Goal: Task Accomplishment & Management: Complete application form

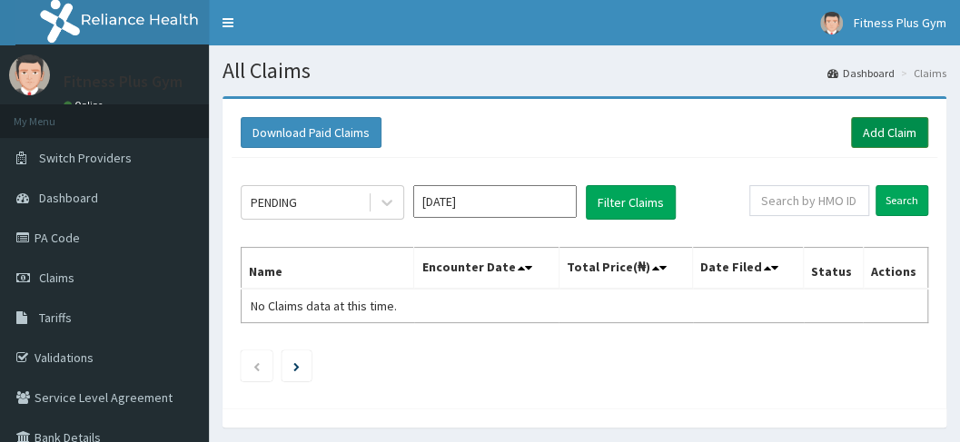
click at [852, 139] on link "Add Claim" at bounding box center [889, 132] width 77 height 31
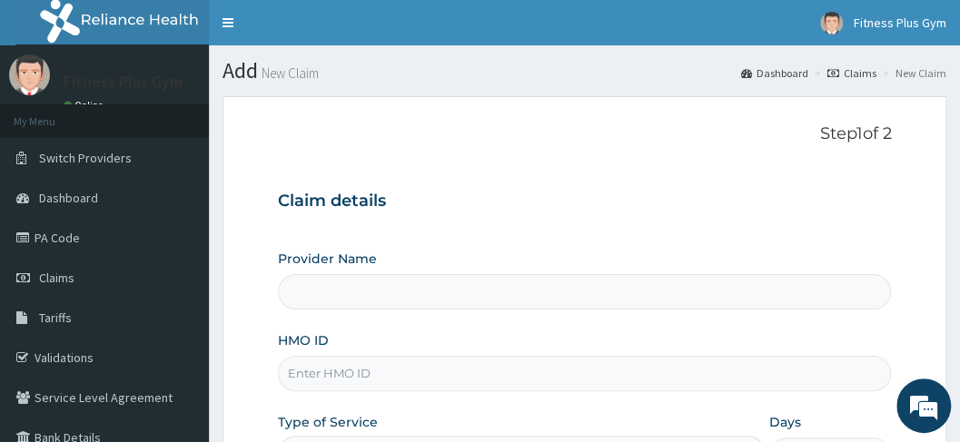
click at [388, 363] on input "HMO ID" at bounding box center [585, 373] width 614 height 35
type input "Fitness plus Gym"
type input "1"
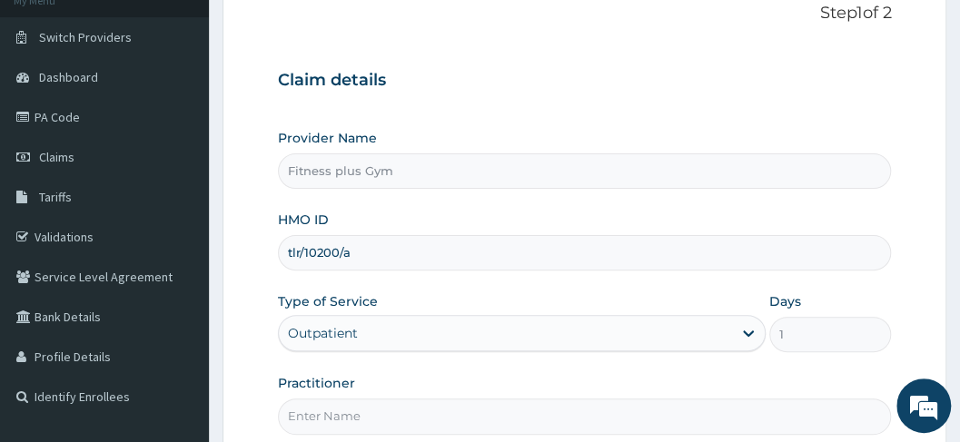
type input "tlr/10200/a"
click at [367, 416] on input "Practitioner" at bounding box center [585, 416] width 614 height 35
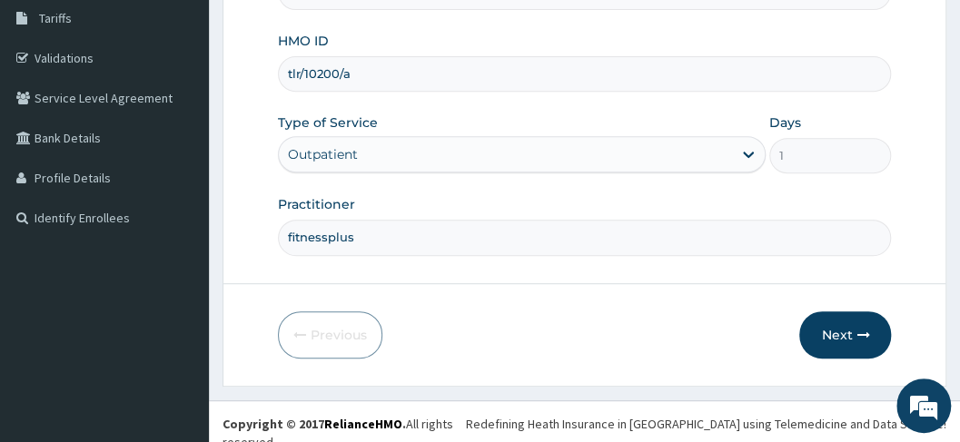
scroll to position [300, 0]
type input "fitnessplus"
click at [842, 345] on button "Next" at bounding box center [845, 334] width 92 height 47
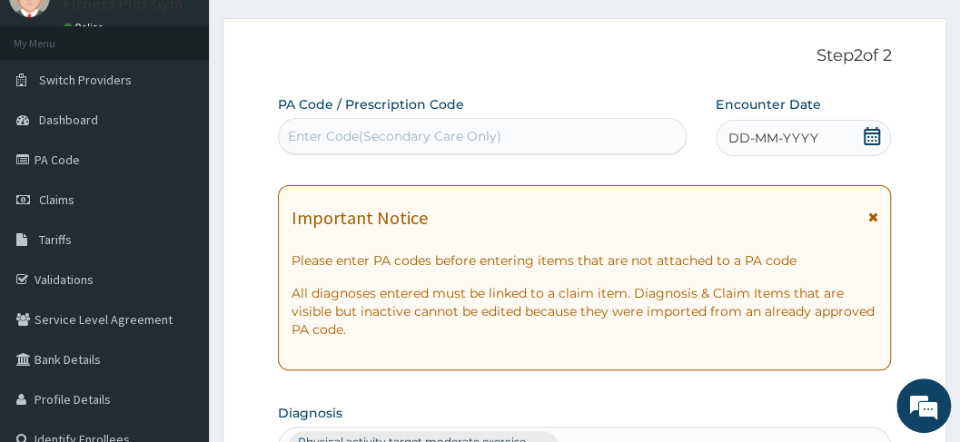
scroll to position [58, 0]
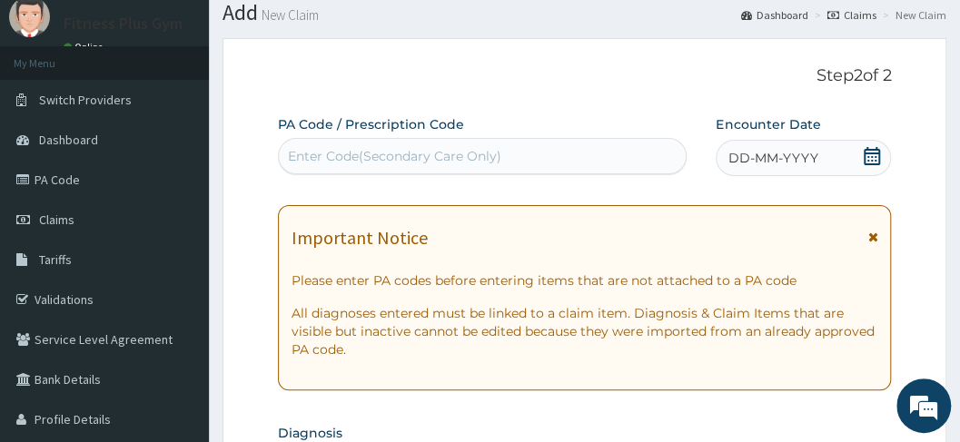
click at [487, 143] on div "Enter Code(Secondary Care Only)" at bounding box center [483, 156] width 408 height 29
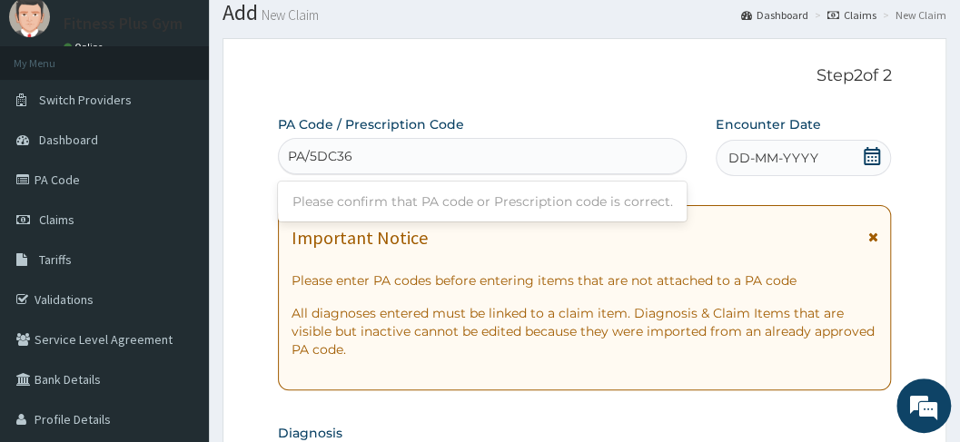
type input "PA/5DC361"
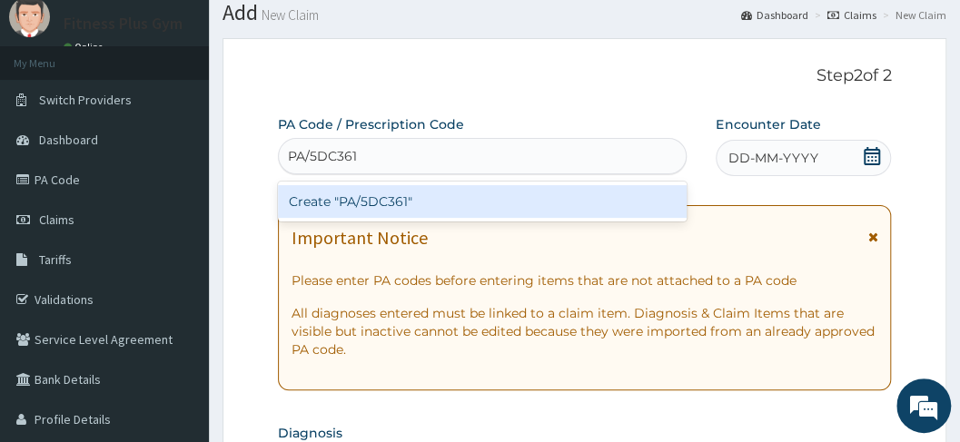
click at [501, 203] on div "Create "PA/5DC361"" at bounding box center [482, 201] width 409 height 33
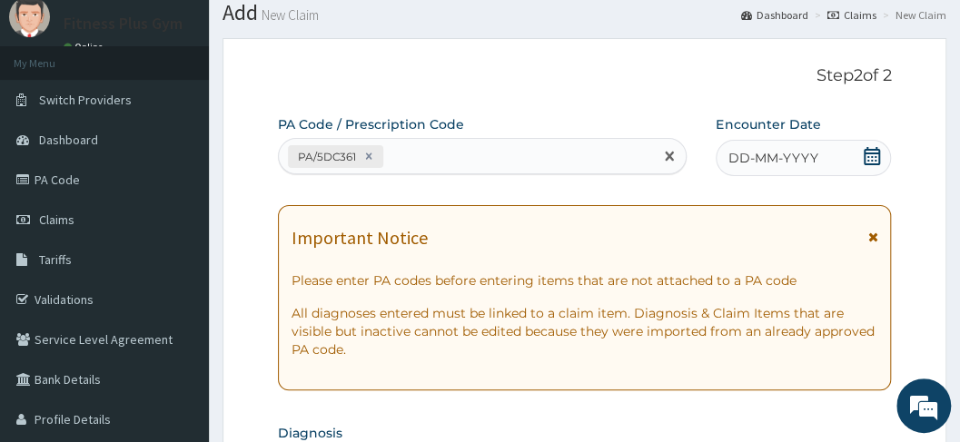
click at [791, 162] on span "DD-MM-YYYY" at bounding box center [772, 158] width 90 height 18
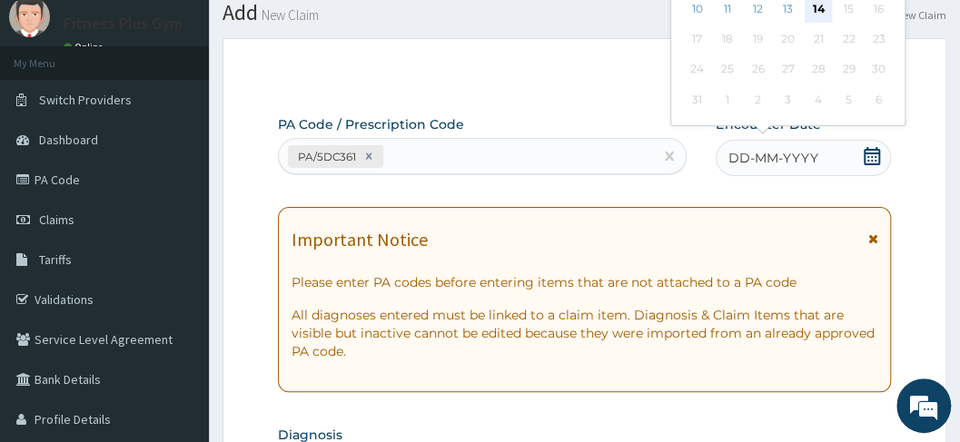
click at [812, 11] on div "14" at bounding box center [817, 8] width 27 height 27
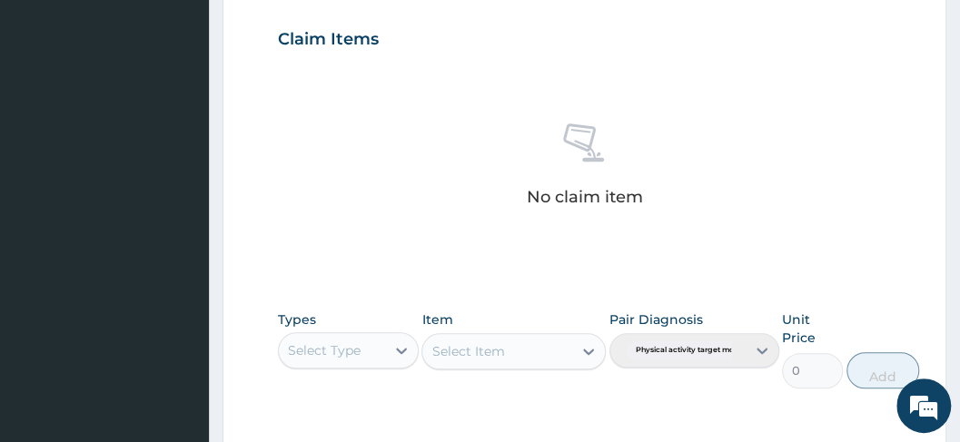
scroll to position [724, 0]
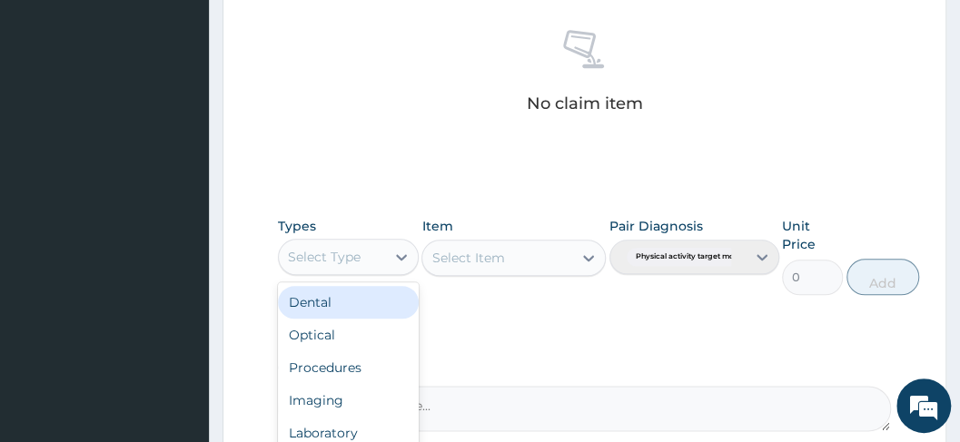
drag, startPoint x: 346, startPoint y: 266, endPoint x: 320, endPoint y: 323, distance: 62.6
click at [346, 267] on div "Select Type" at bounding box center [332, 256] width 106 height 29
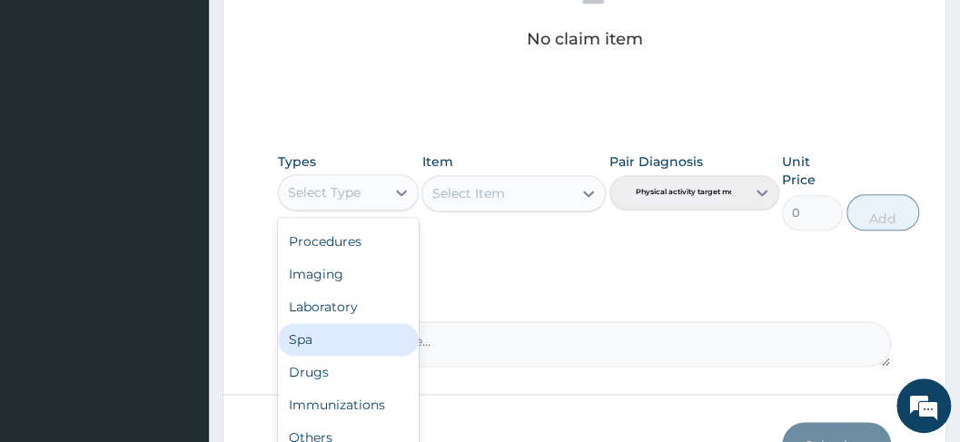
scroll to position [900, 0]
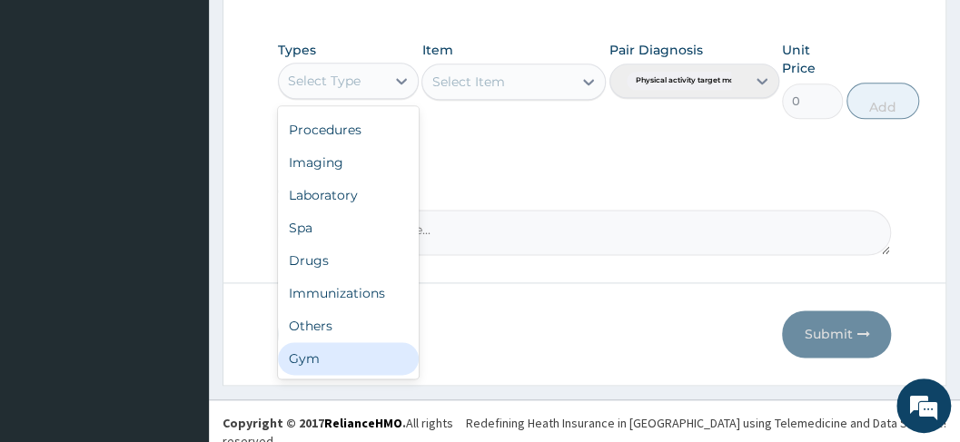
click at [320, 361] on div "Gym" at bounding box center [348, 358] width 141 height 33
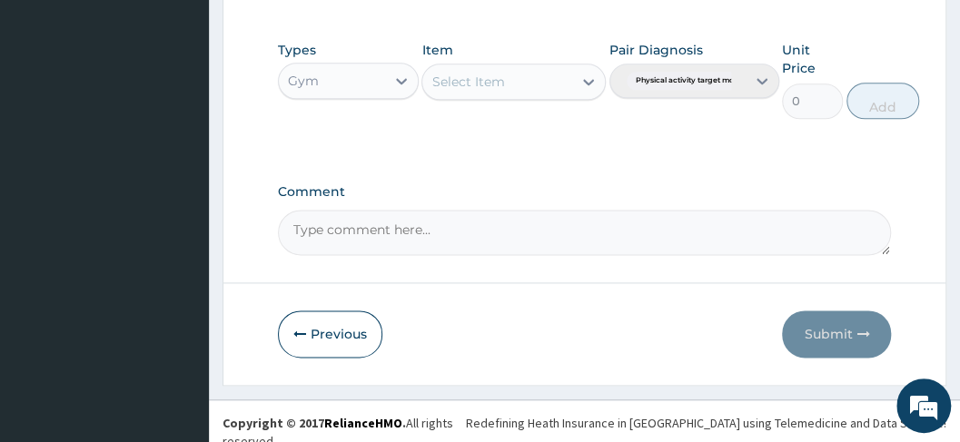
click at [508, 67] on div "Select Item" at bounding box center [497, 81] width 150 height 29
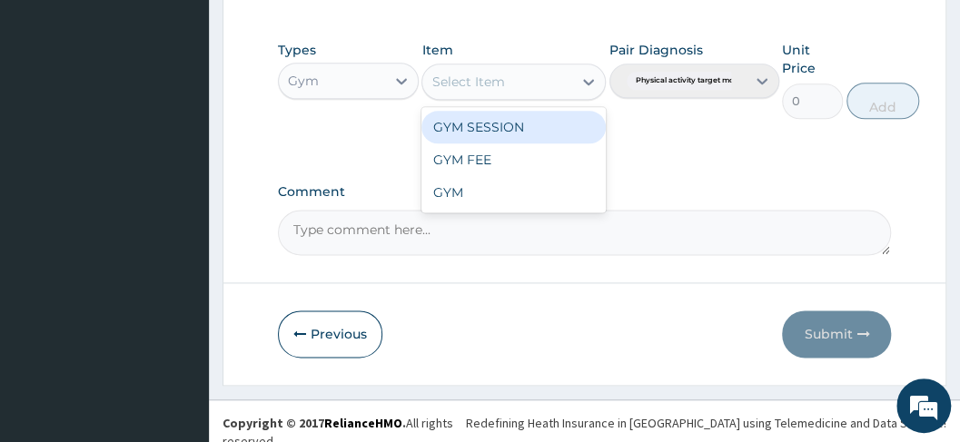
drag, startPoint x: 512, startPoint y: 129, endPoint x: 556, endPoint y: 105, distance: 49.6
click at [514, 129] on div "GYM SESSION" at bounding box center [513, 127] width 184 height 33
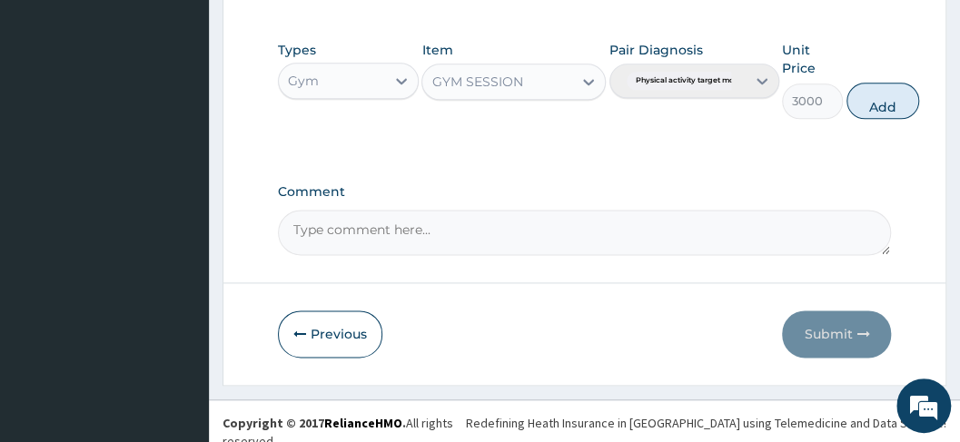
drag, startPoint x: 884, startPoint y: 91, endPoint x: 886, endPoint y: 289, distance: 197.9
click at [882, 100] on button "Add" at bounding box center [882, 101] width 73 height 36
type input "0"
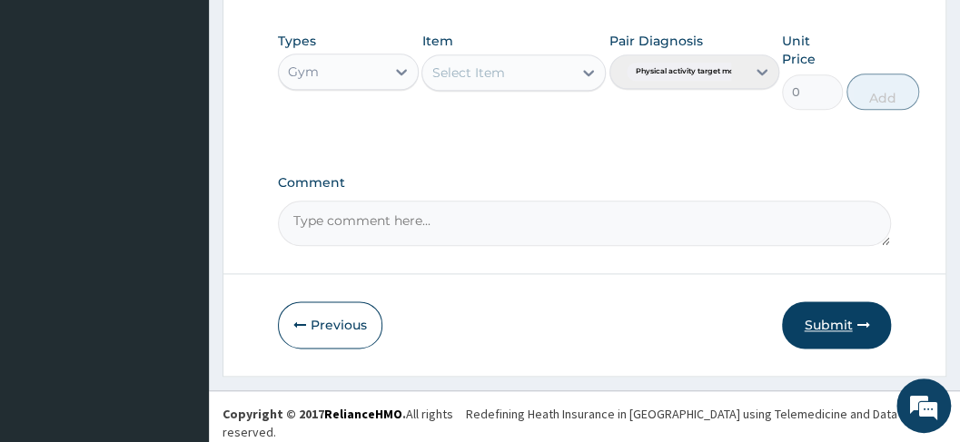
click at [833, 332] on button "Submit" at bounding box center [836, 324] width 109 height 47
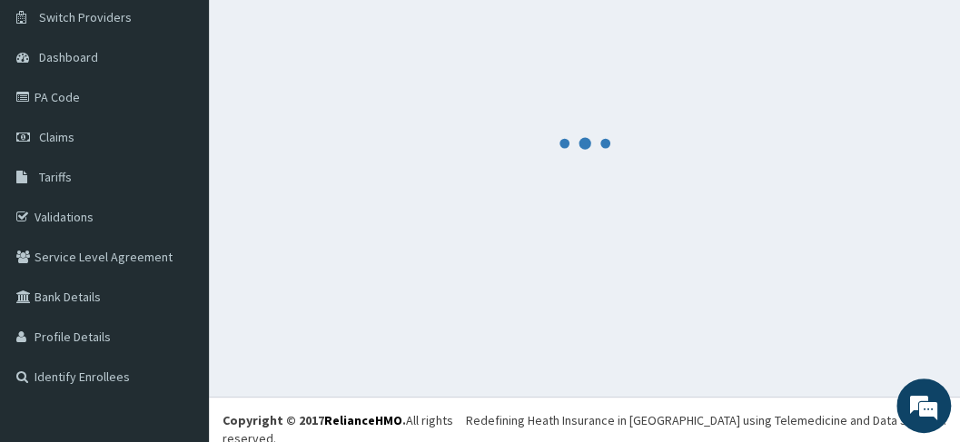
scroll to position [822, 0]
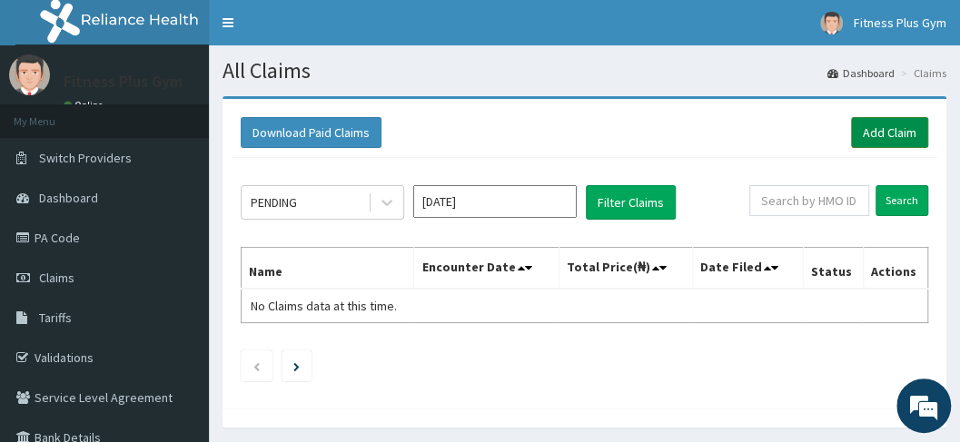
click at [899, 133] on link "Add Claim" at bounding box center [889, 132] width 77 height 31
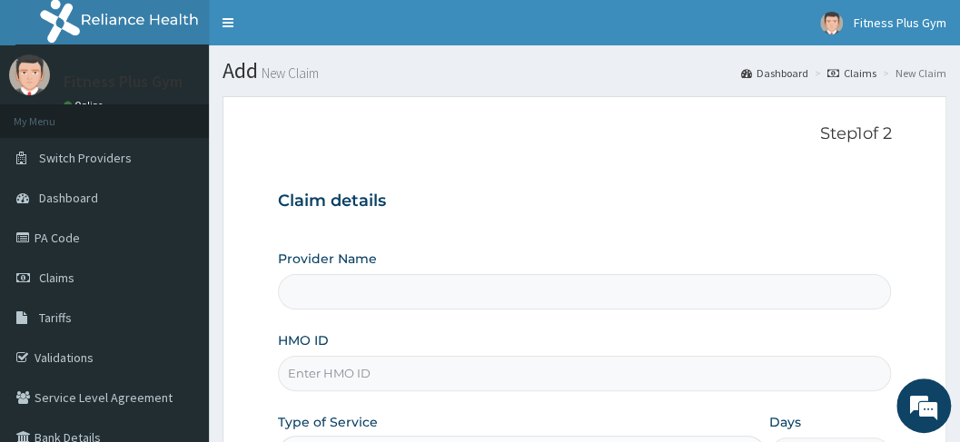
type input "Fitness plus Gym"
type input "1"
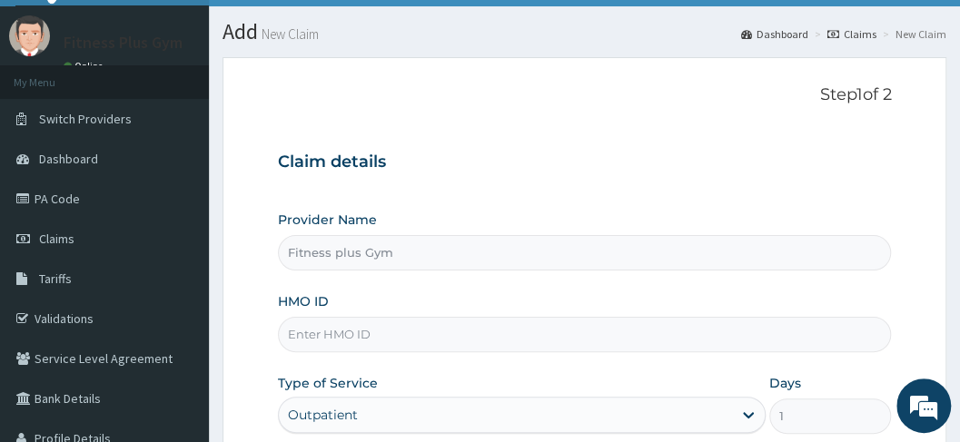
scroll to position [60, 0]
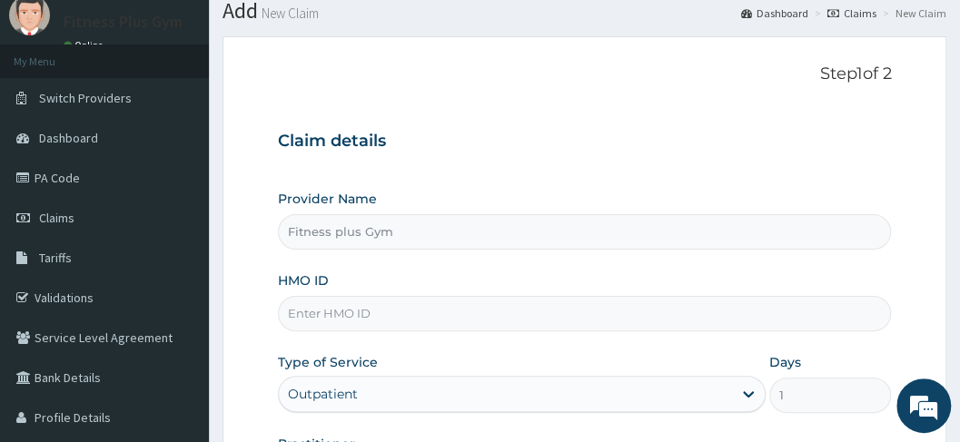
click at [406, 312] on input "HMO ID" at bounding box center [585, 313] width 614 height 35
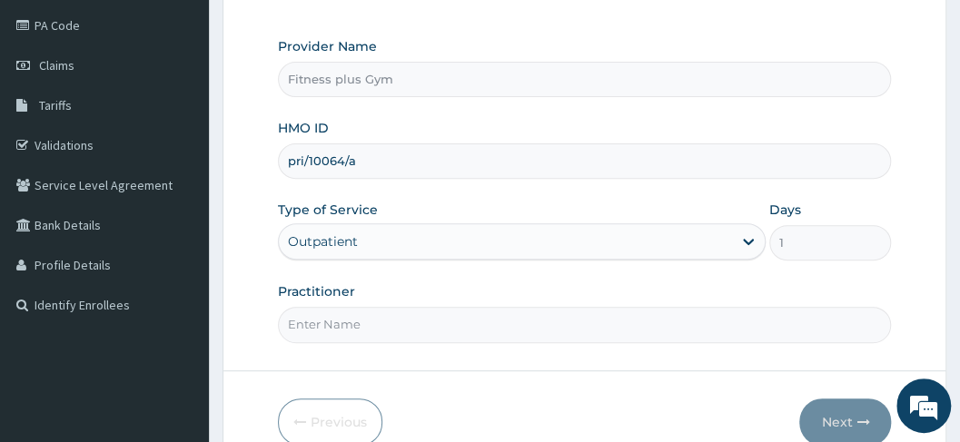
scroll to position [241, 0]
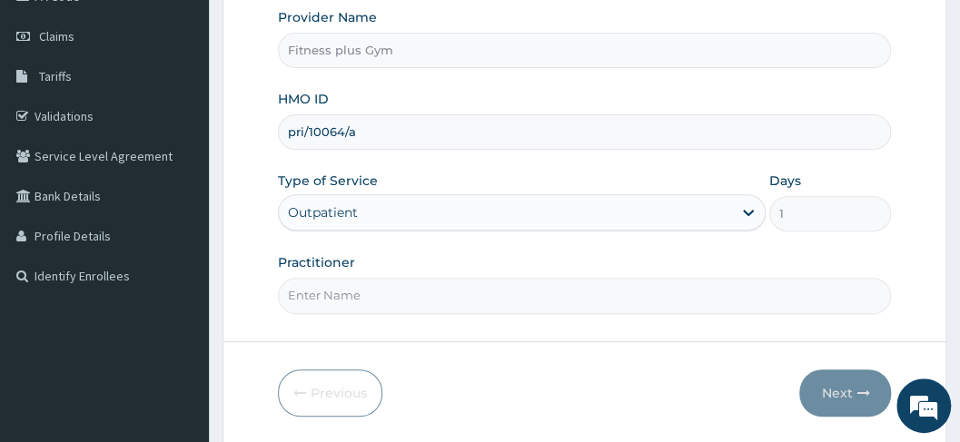
type input "pri/10064/a"
click at [401, 309] on input "Practitioner" at bounding box center [585, 295] width 614 height 35
type input "fitnessplus"
click at [832, 390] on button "Next" at bounding box center [845, 392] width 92 height 47
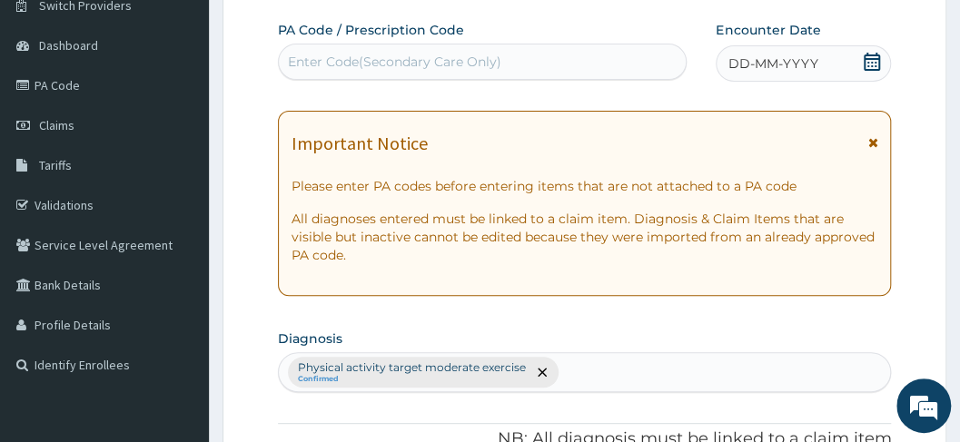
scroll to position [60, 0]
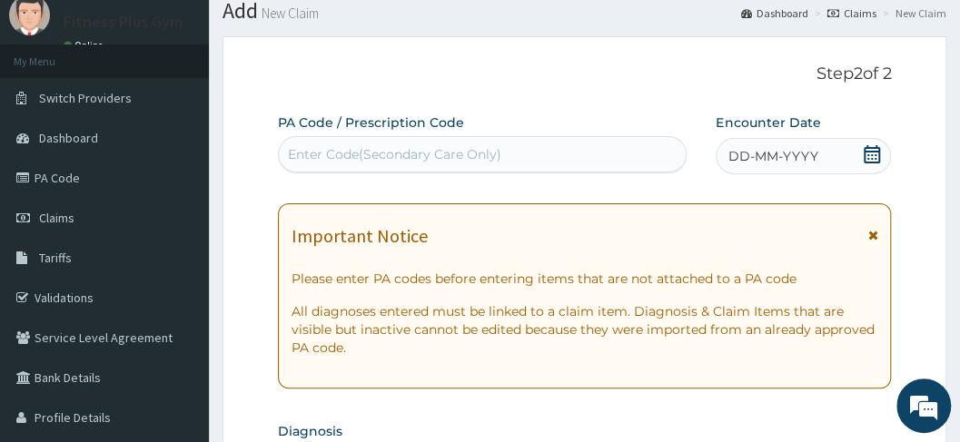
click at [425, 140] on div "Enter Code(Secondary Care Only)" at bounding box center [483, 154] width 408 height 29
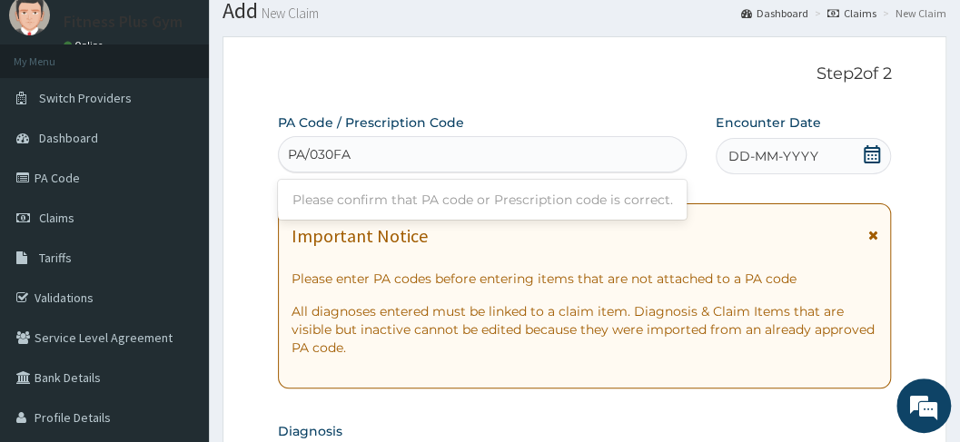
type input "PA/030FAA"
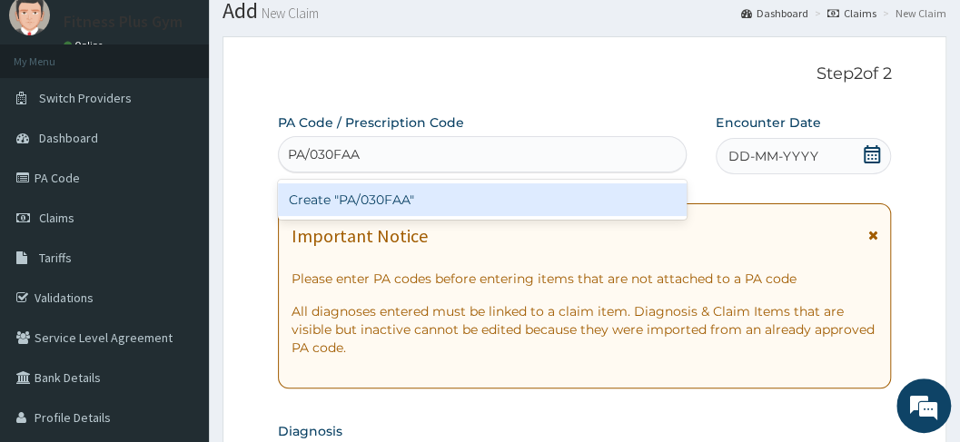
click at [428, 198] on div "Create "PA/030FAA"" at bounding box center [482, 199] width 409 height 33
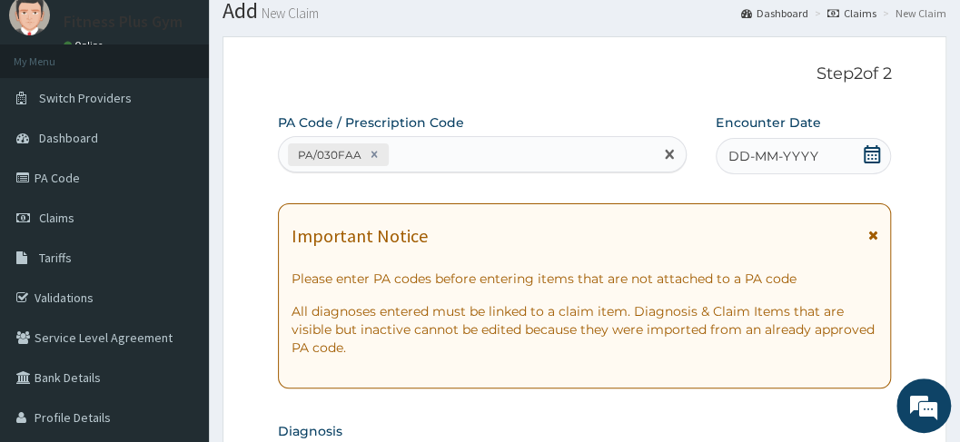
click at [826, 162] on div "DD-MM-YYYY" at bounding box center [802, 156] width 175 height 36
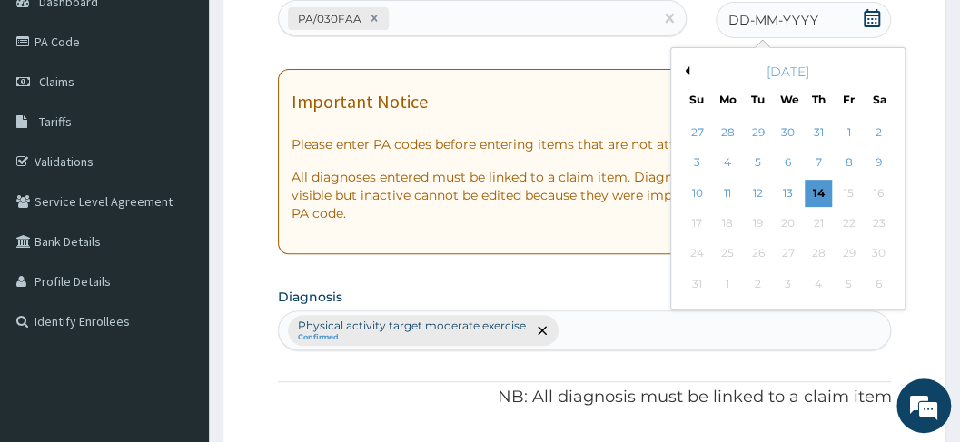
scroll to position [241, 0]
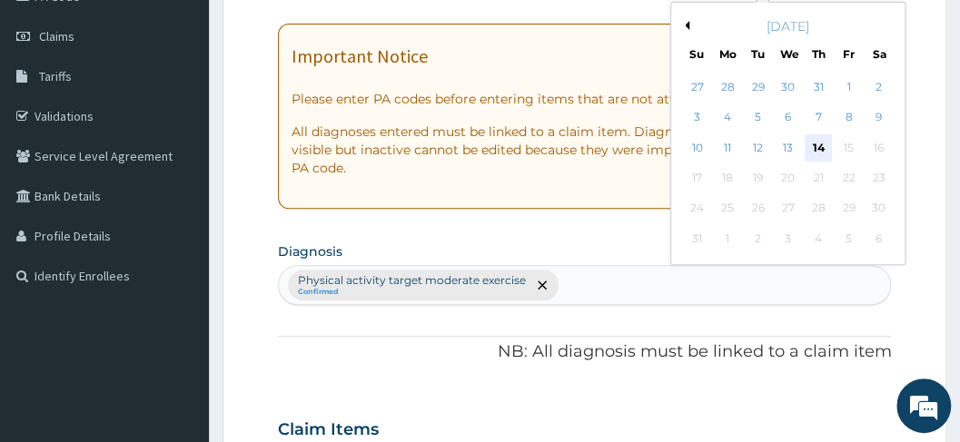
click at [831, 158] on div "14" at bounding box center [817, 147] width 27 height 27
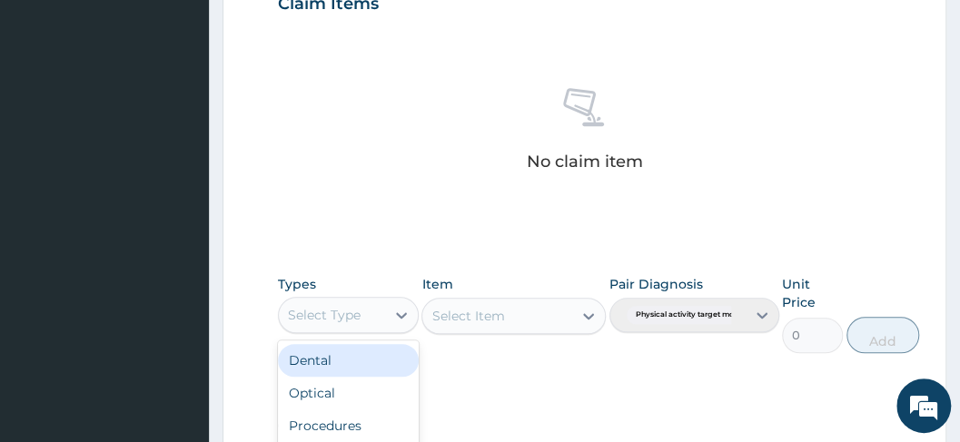
click at [312, 310] on div "Select Type" at bounding box center [324, 315] width 73 height 18
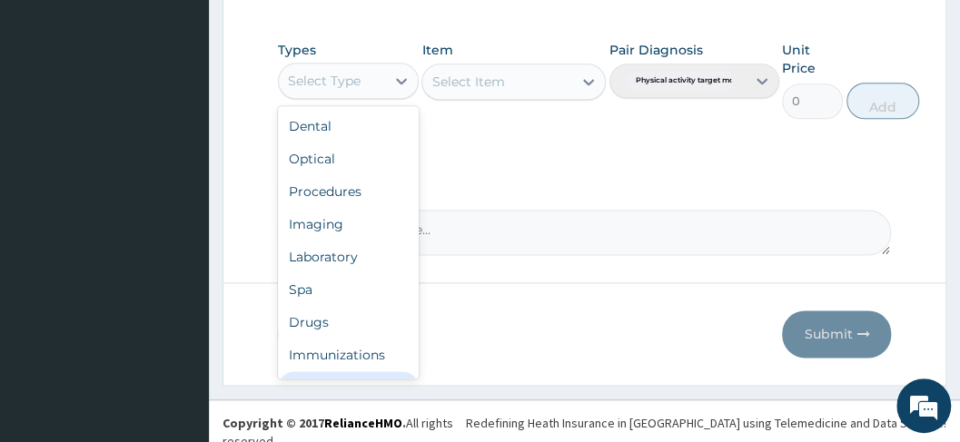
scroll to position [62, 0]
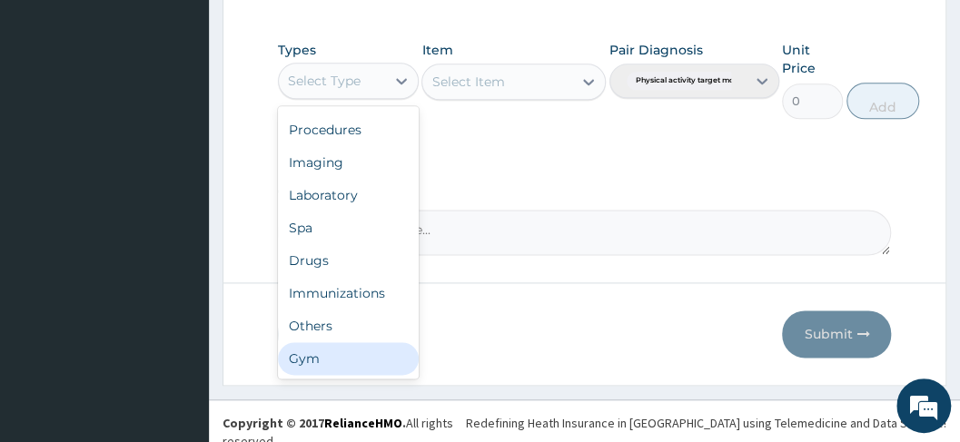
click at [349, 355] on div "Gym" at bounding box center [348, 358] width 141 height 33
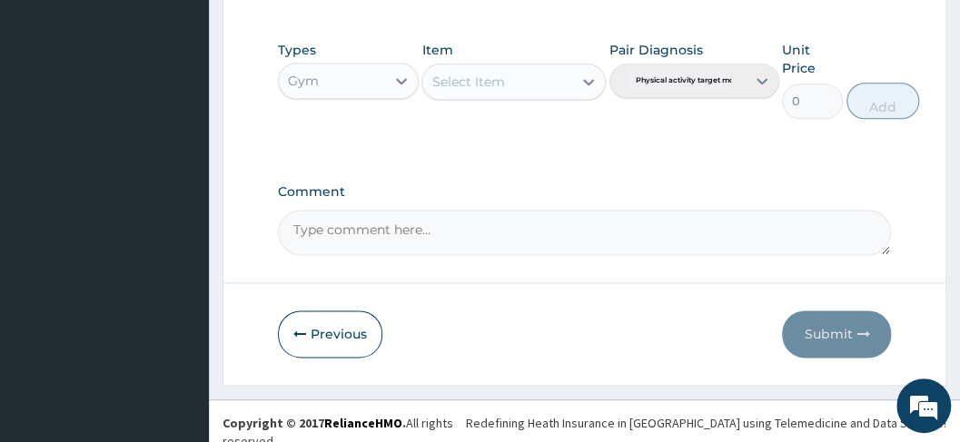
click at [514, 74] on div "Select Item" at bounding box center [497, 81] width 150 height 29
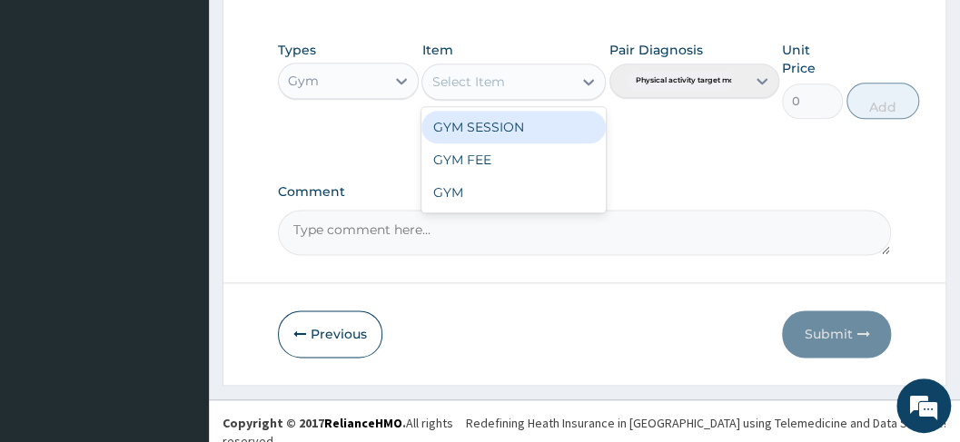
click at [537, 125] on div "GYM SESSION" at bounding box center [513, 127] width 184 height 33
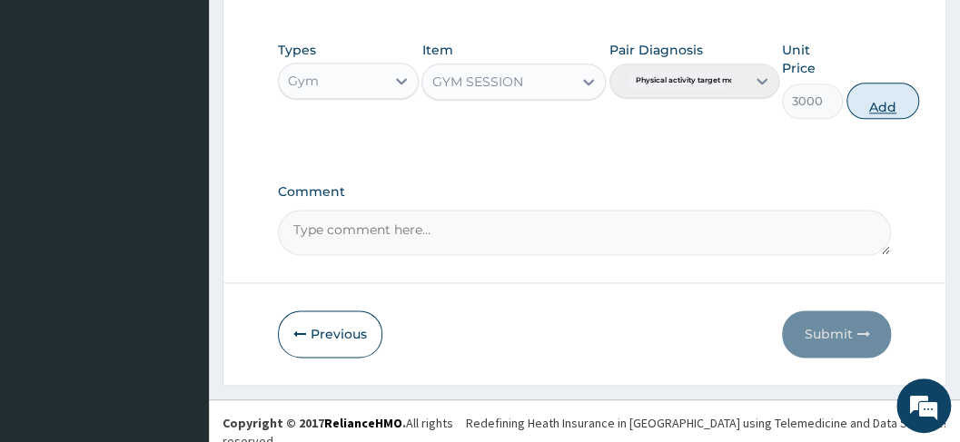
click at [872, 89] on button "Add" at bounding box center [882, 101] width 73 height 36
type input "0"
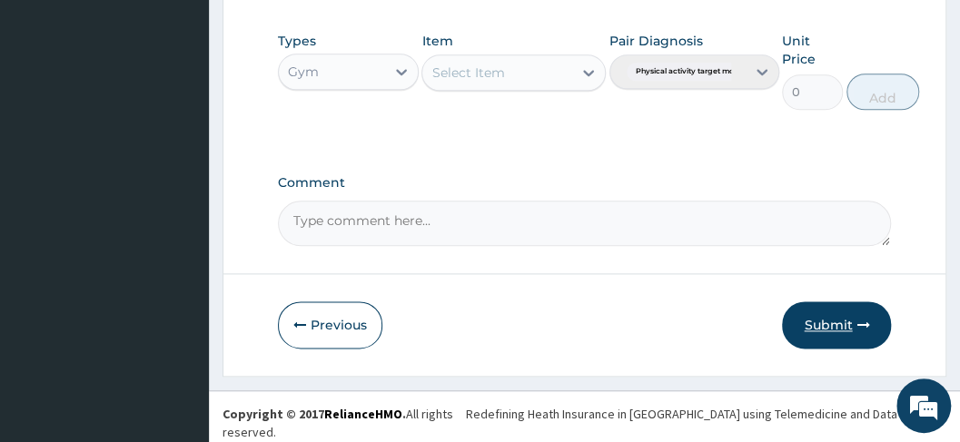
click at [809, 312] on button "Submit" at bounding box center [836, 324] width 109 height 47
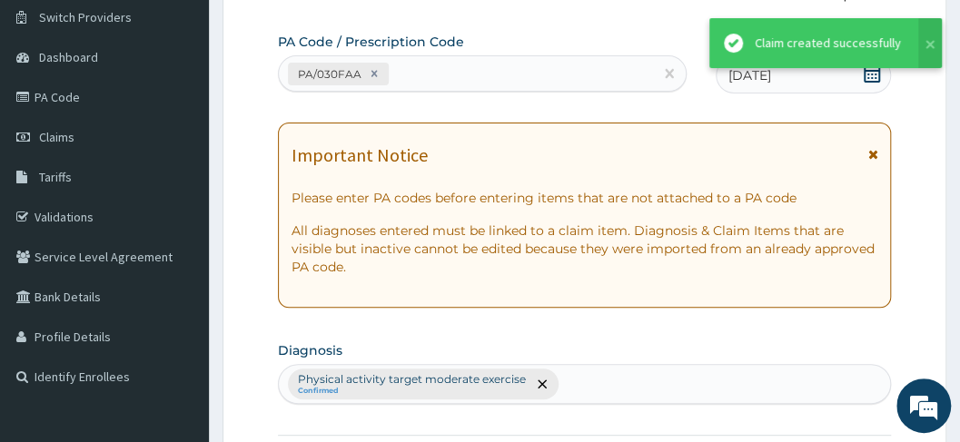
scroll to position [822, 0]
